Goal: Find specific page/section: Find specific page/section

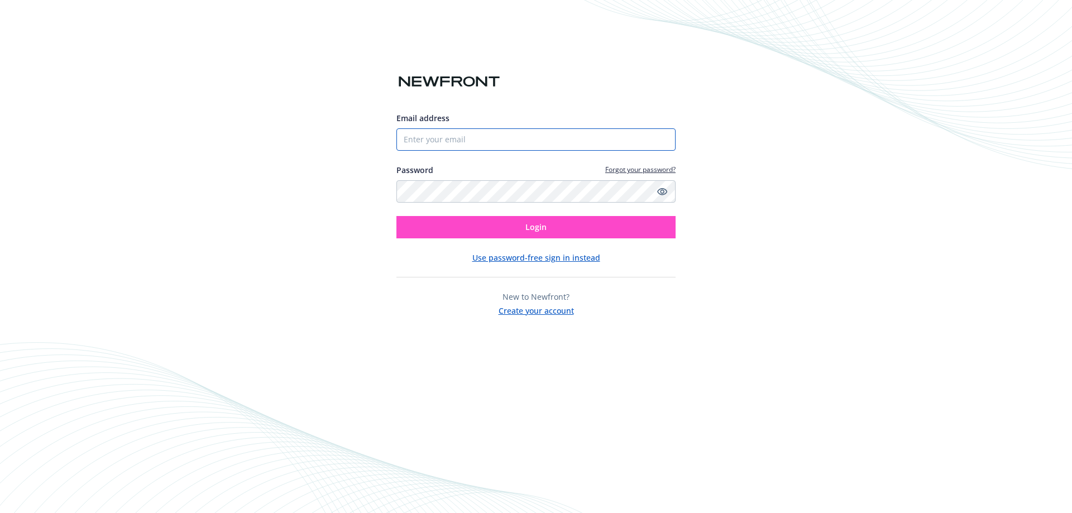
type input "[EMAIL_ADDRESS][DOMAIN_NAME]"
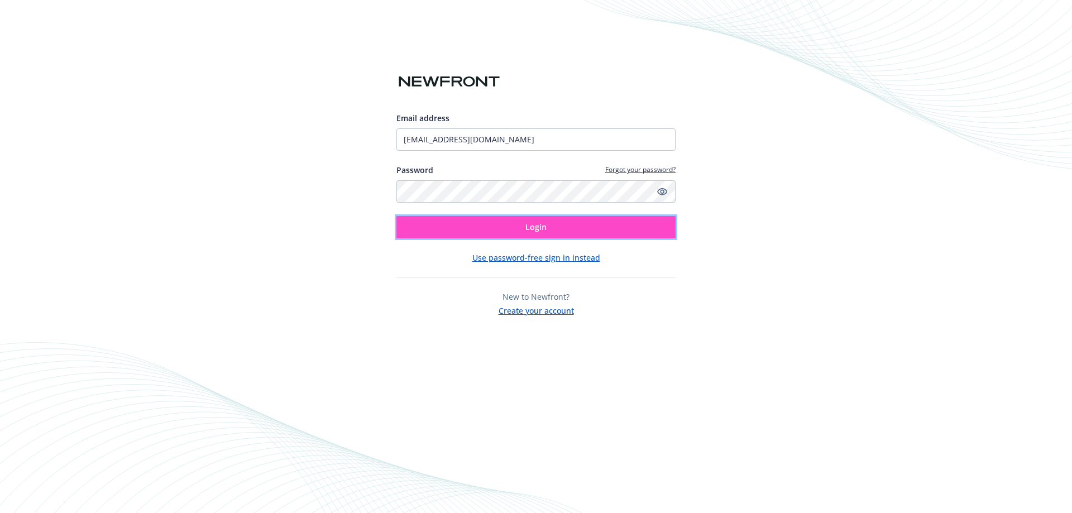
drag, startPoint x: 589, startPoint y: 225, endPoint x: 583, endPoint y: 225, distance: 6.1
click at [588, 224] on button "Login" at bounding box center [535, 227] width 279 height 22
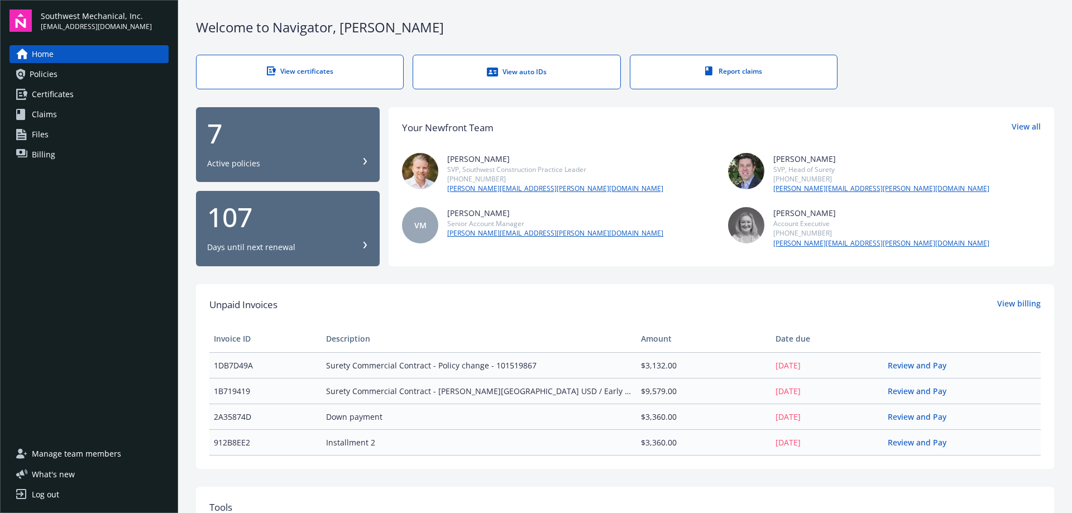
click at [537, 72] on div "View auto IDs" at bounding box center [516, 71] width 162 height 11
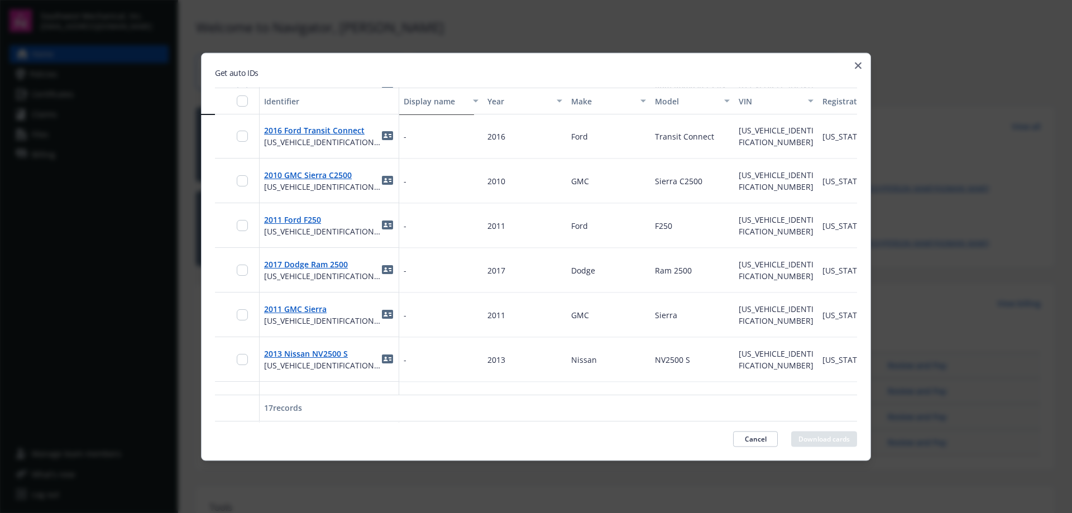
scroll to position [487, 0]
